Goal: Communication & Community: Answer question/provide support

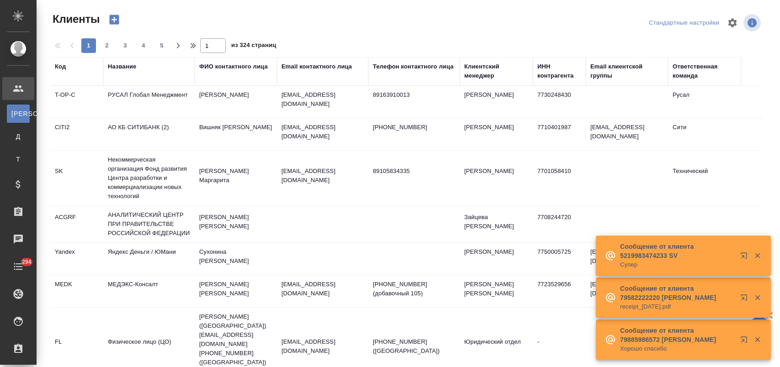
select select "RU"
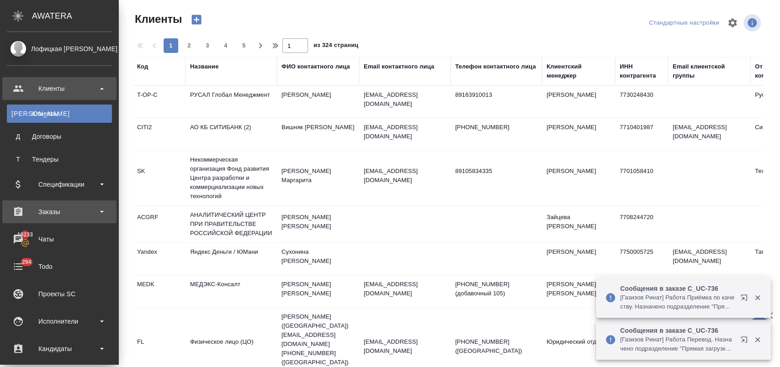
click at [74, 211] on div "Заказы" at bounding box center [59, 212] width 105 height 14
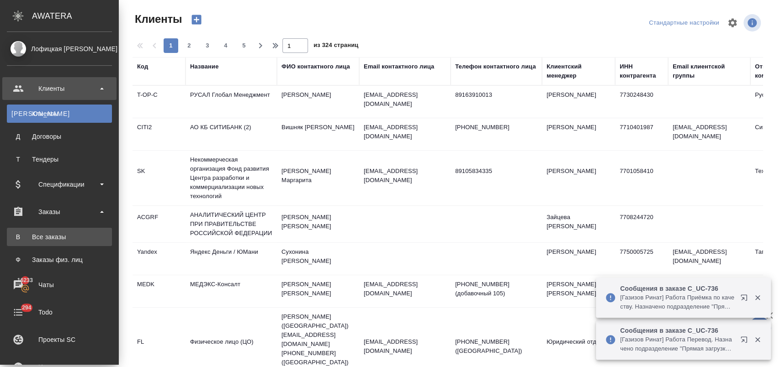
click at [82, 232] on link "В Все заказы" at bounding box center [59, 237] width 105 height 18
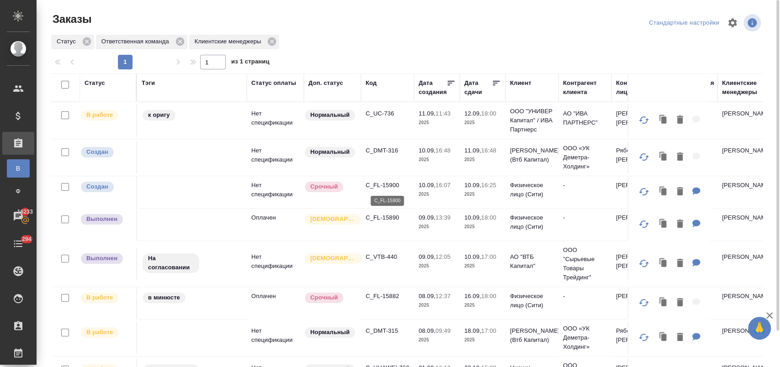
click at [387, 183] on p "C_FL-15900" at bounding box center [387, 185] width 44 height 9
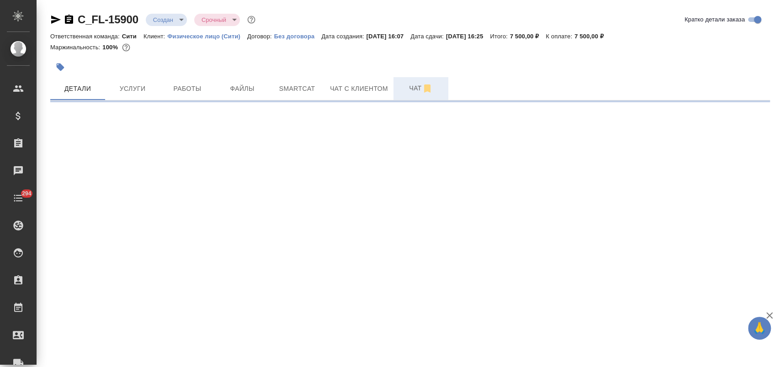
select select "RU"
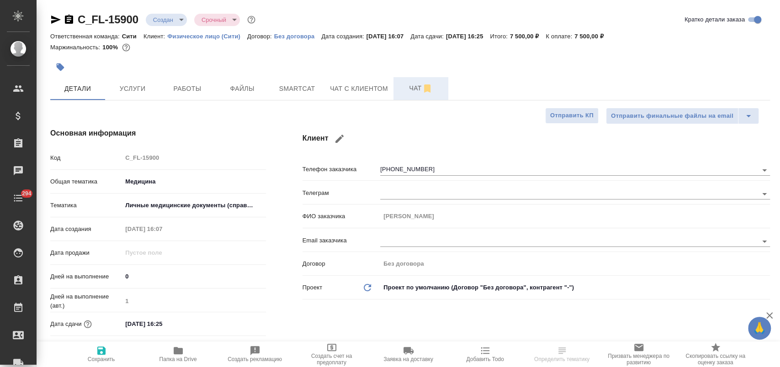
type textarea "x"
click at [369, 90] on span "Чат с клиентом" at bounding box center [359, 88] width 58 height 11
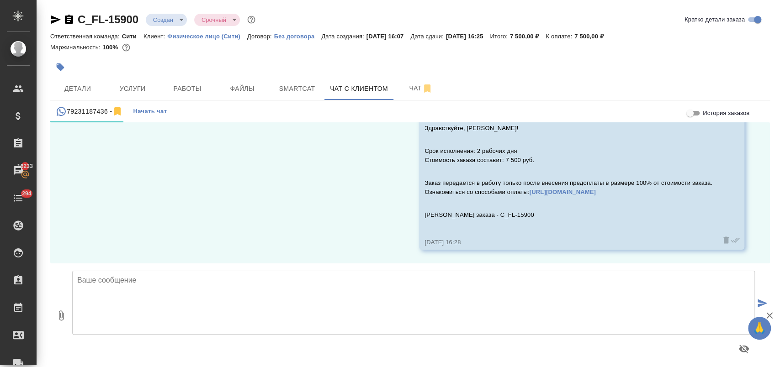
scroll to position [559, 0]
